Goal: Transaction & Acquisition: Purchase product/service

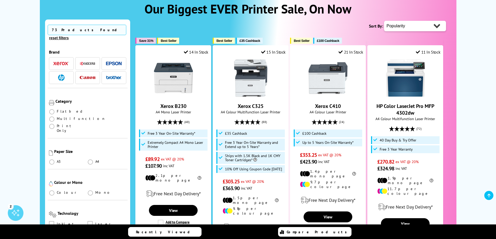
scroll to position [78, 0]
click at [54, 62] on img "button" at bounding box center [61, 64] width 16 height 4
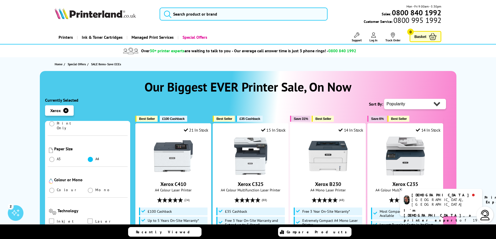
click at [89, 157] on span at bounding box center [90, 159] width 5 height 5
click at [95, 157] on input "radio" at bounding box center [95, 157] width 0 height 0
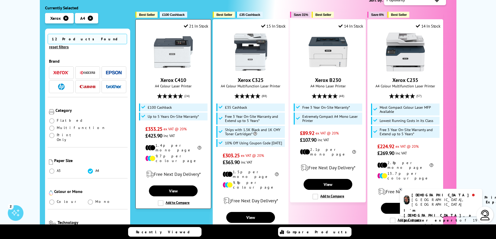
scroll to position [26, 0]
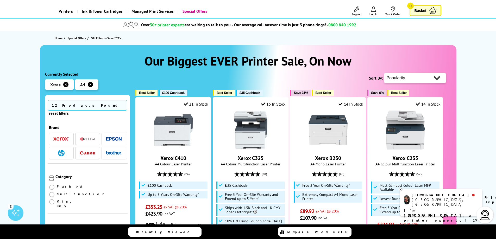
click at [420, 79] on select "Popularity Rating Price - Low to High Price - High to Low Running Costs - Low t…" at bounding box center [415, 78] width 62 height 10
select select "Running Costs"
click at [384, 73] on select "Popularity Rating Price - Low to High Price - High to Low Running Costs - Low t…" at bounding box center [415, 78] width 62 height 10
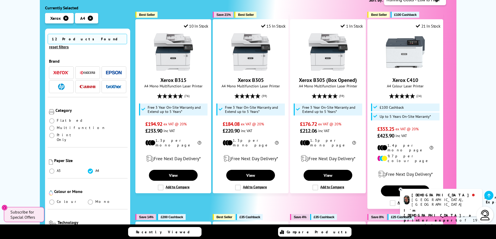
scroll to position [26, 0]
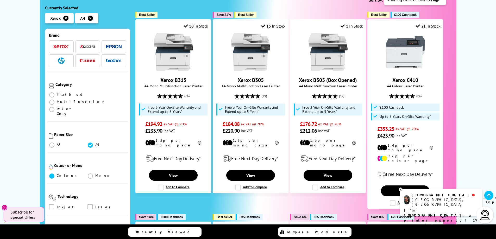
click at [52, 174] on span at bounding box center [51, 176] width 5 height 5
click at [57, 174] on input "radio" at bounding box center [57, 174] width 0 height 0
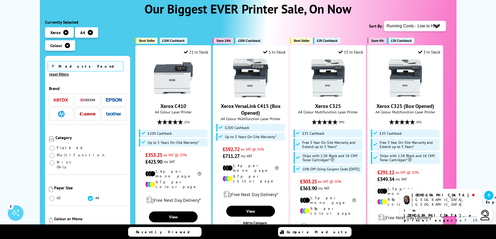
click at [67, 32] on icon "button" at bounding box center [65, 32] width 5 height 5
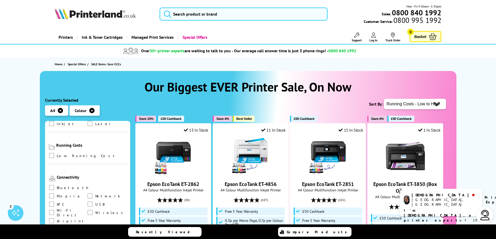
click at [417, 105] on select "Popularity Rating Price - Low to High Price - High to Low Running Costs - Low t…" at bounding box center [415, 104] width 62 height 10
click at [384, 99] on select "Popularity Rating Price - Low to High Price - High to Low Running Costs - Low t…" at bounding box center [415, 104] width 62 height 10
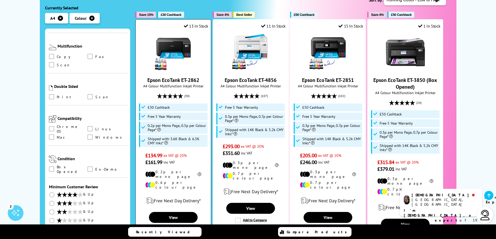
scroll to position [156, 0]
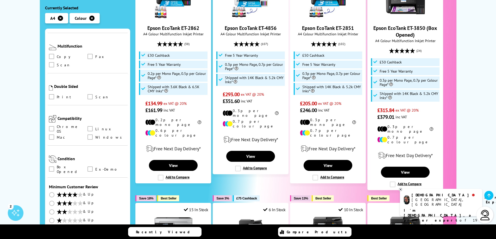
click at [399, 190] on icon at bounding box center [400, 190] width 3 height 4
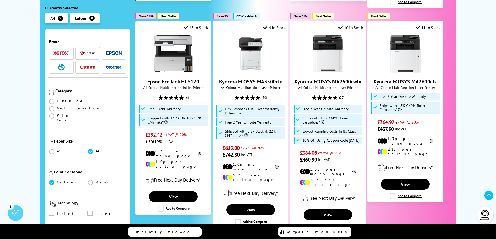
scroll to position [364, 0]
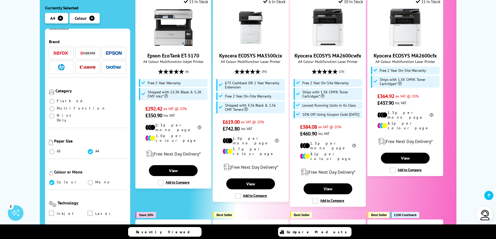
click at [62, 52] on img "button" at bounding box center [61, 54] width 16 height 4
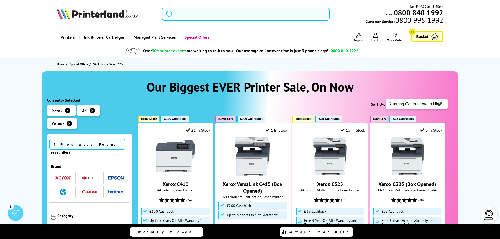
click at [196, 17] on input "search" at bounding box center [246, 14] width 168 height 13
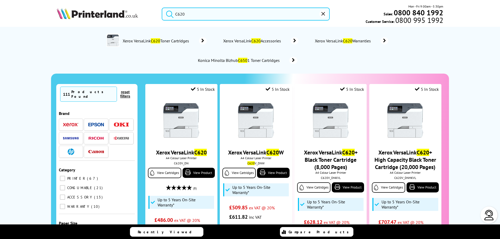
type input "C620"
click at [162, 8] on button "submit" at bounding box center [168, 13] width 13 height 11
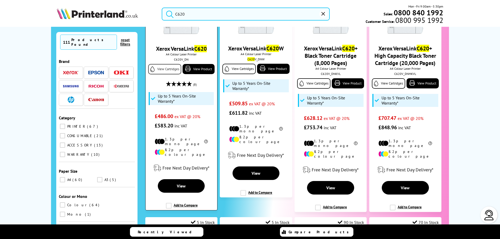
scroll to position [104, 0]
click at [160, 69] on link "View Cartridges" at bounding box center [164, 69] width 33 height 10
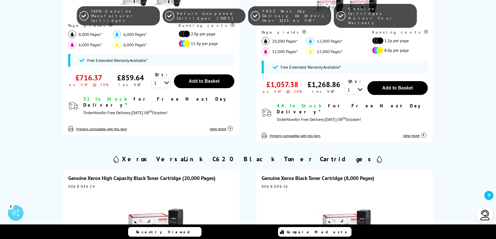
scroll to position [364, 0]
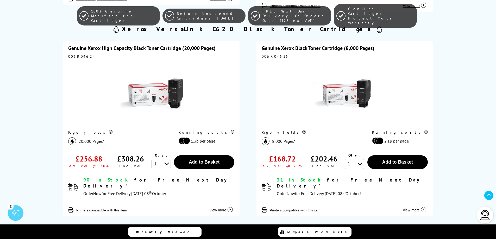
click at [151, 120] on img at bounding box center [151, 93] width 65 height 65
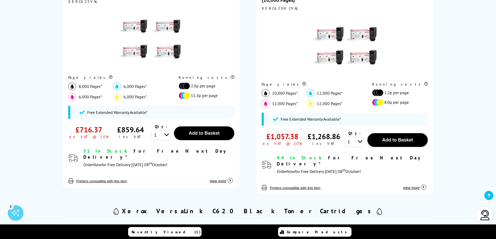
scroll to position [26, 0]
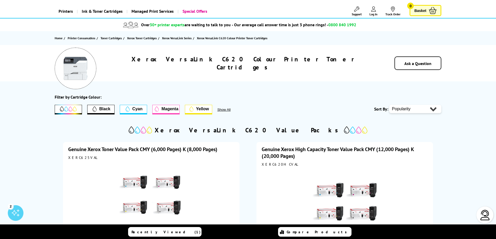
click at [189, 11] on link "Special Offers" at bounding box center [194, 11] width 34 height 13
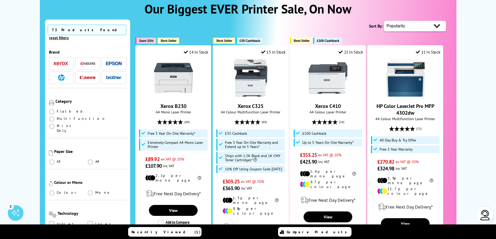
scroll to position [104, 0]
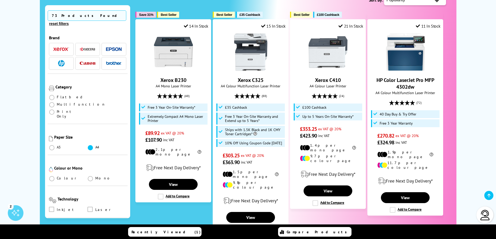
click at [90, 145] on span at bounding box center [90, 147] width 5 height 5
click at [95, 146] on input "radio" at bounding box center [95, 146] width 0 height 0
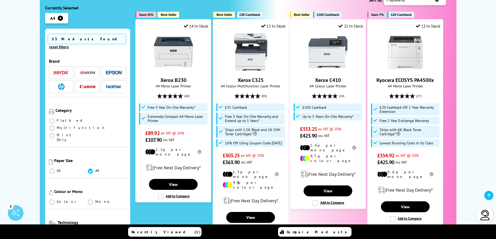
scroll to position [78, 0]
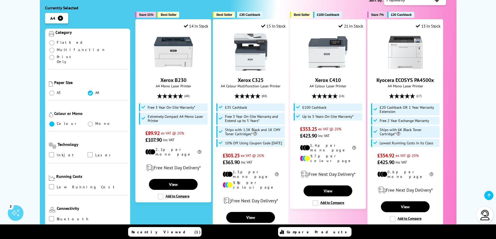
click at [53, 122] on span at bounding box center [51, 124] width 5 height 5
click at [57, 122] on input "radio" at bounding box center [57, 122] width 0 height 0
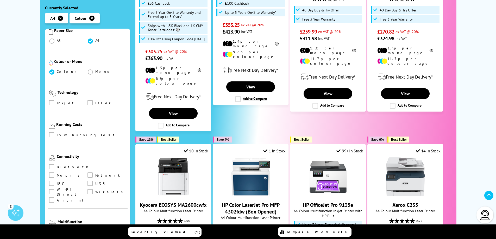
scroll to position [156, 0]
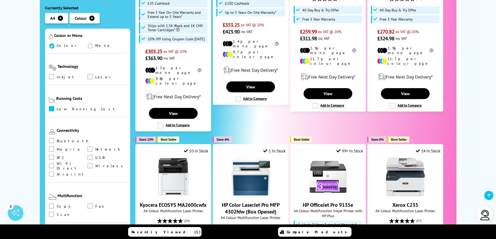
click at [52, 106] on span at bounding box center [51, 108] width 5 height 5
click at [56, 107] on input "checkbox" at bounding box center [56, 107] width 0 height 0
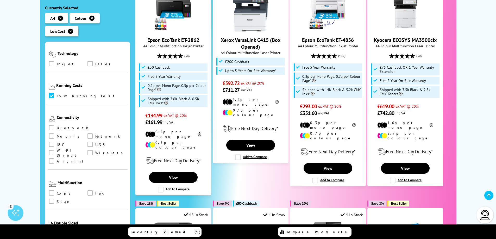
scroll to position [260, 0]
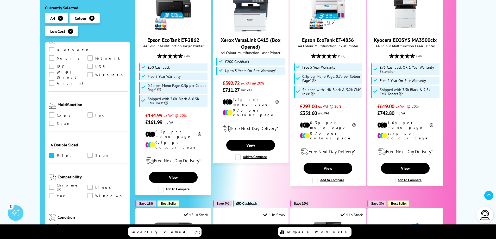
click at [54, 153] on label at bounding box center [52, 156] width 7 height 6
click at [56, 154] on input "checkbox" at bounding box center [56, 154] width 0 height 0
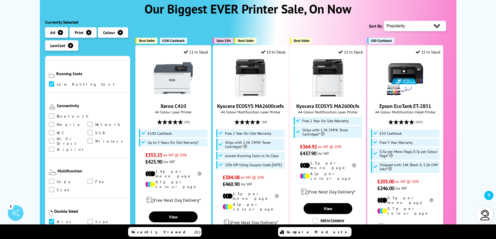
scroll to position [260, 0]
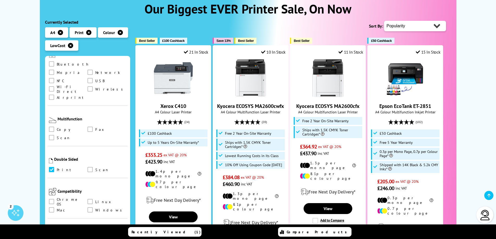
click at [51, 167] on span at bounding box center [51, 169] width 5 height 5
click at [56, 168] on input "checkbox" at bounding box center [56, 168] width 0 height 0
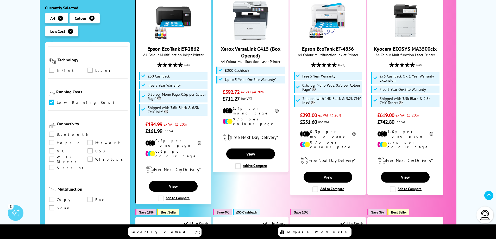
scroll to position [312, 0]
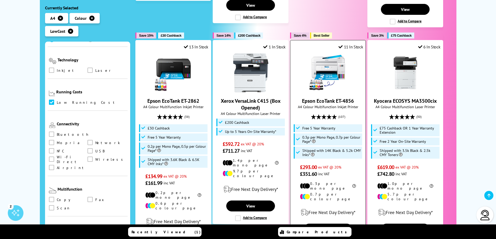
click at [311, 98] on link "Epson EcoTank ET-4856" at bounding box center [328, 101] width 52 height 7
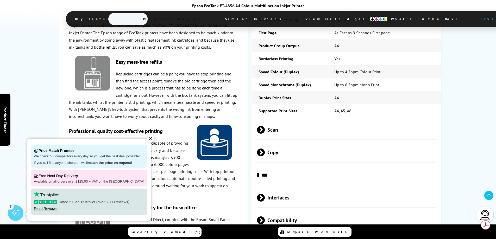
drag, startPoint x: 148, startPoint y: 139, endPoint x: 147, endPoint y: 120, distance: 19.8
click at [148, 139] on div "✕" at bounding box center [150, 138] width 7 height 7
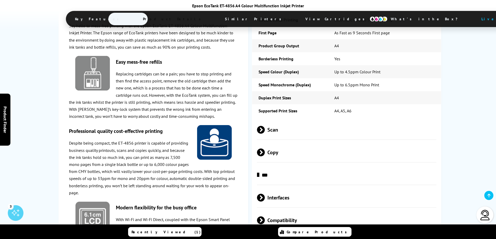
scroll to position [651, 0]
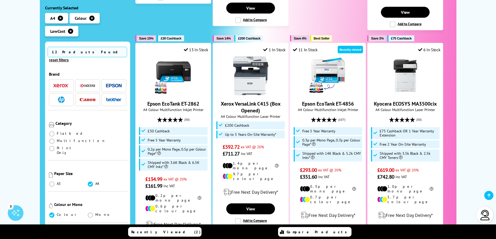
scroll to position [335, 0]
